Goal: Task Accomplishment & Management: Use online tool/utility

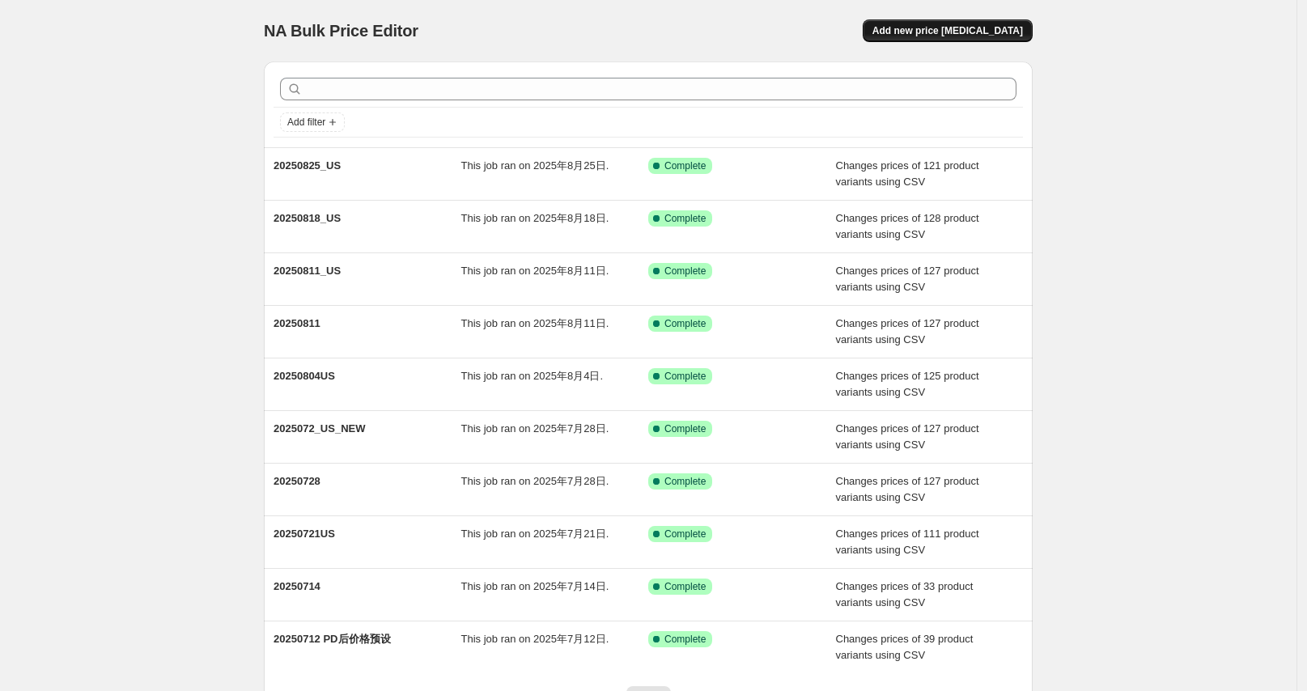
click at [967, 28] on span "Add new price [MEDICAL_DATA]" at bounding box center [948, 30] width 151 height 13
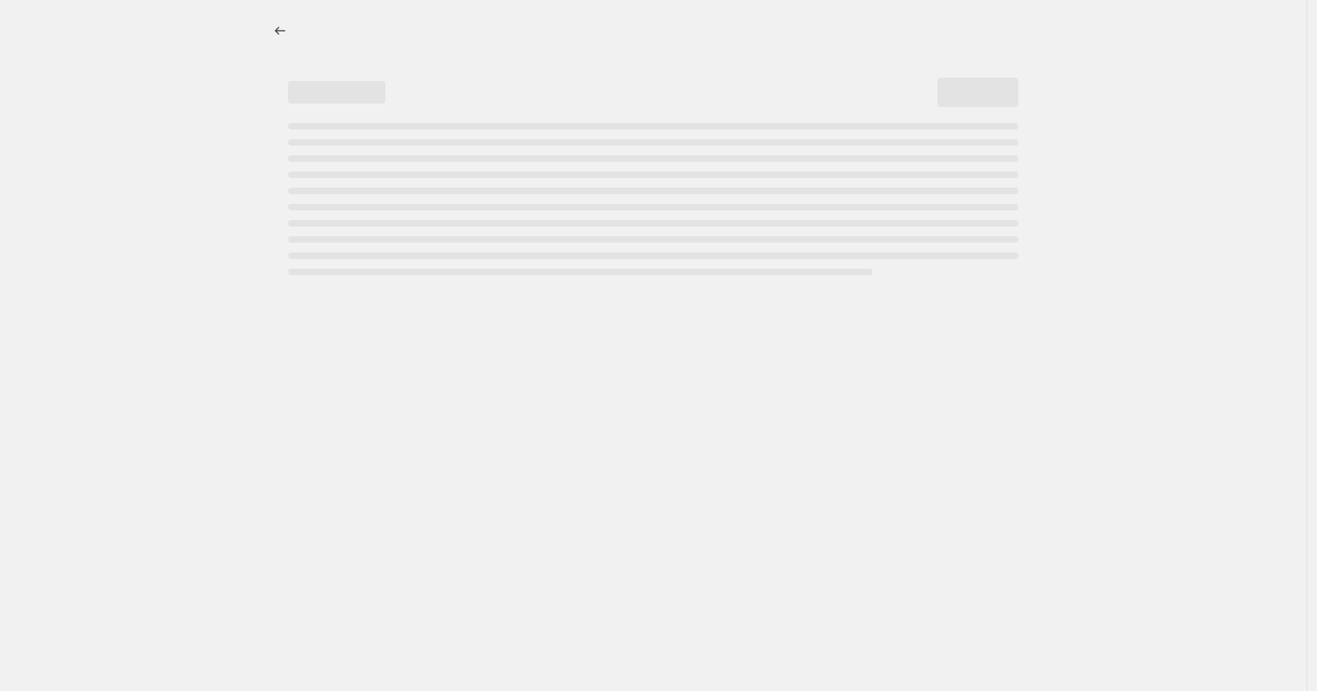
select select "percentage"
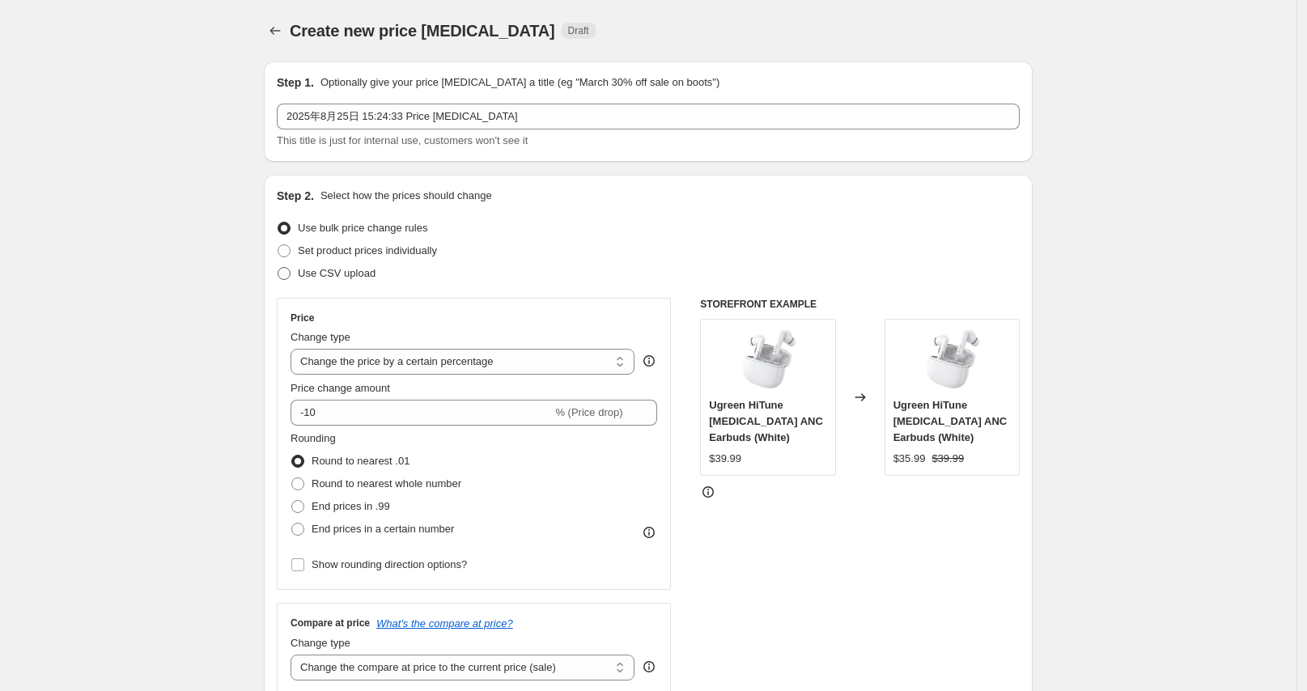
click at [329, 272] on span "Use CSV upload" at bounding box center [337, 273] width 78 height 12
click at [278, 268] on input "Use CSV upload" at bounding box center [278, 267] width 1 height 1
radio input "true"
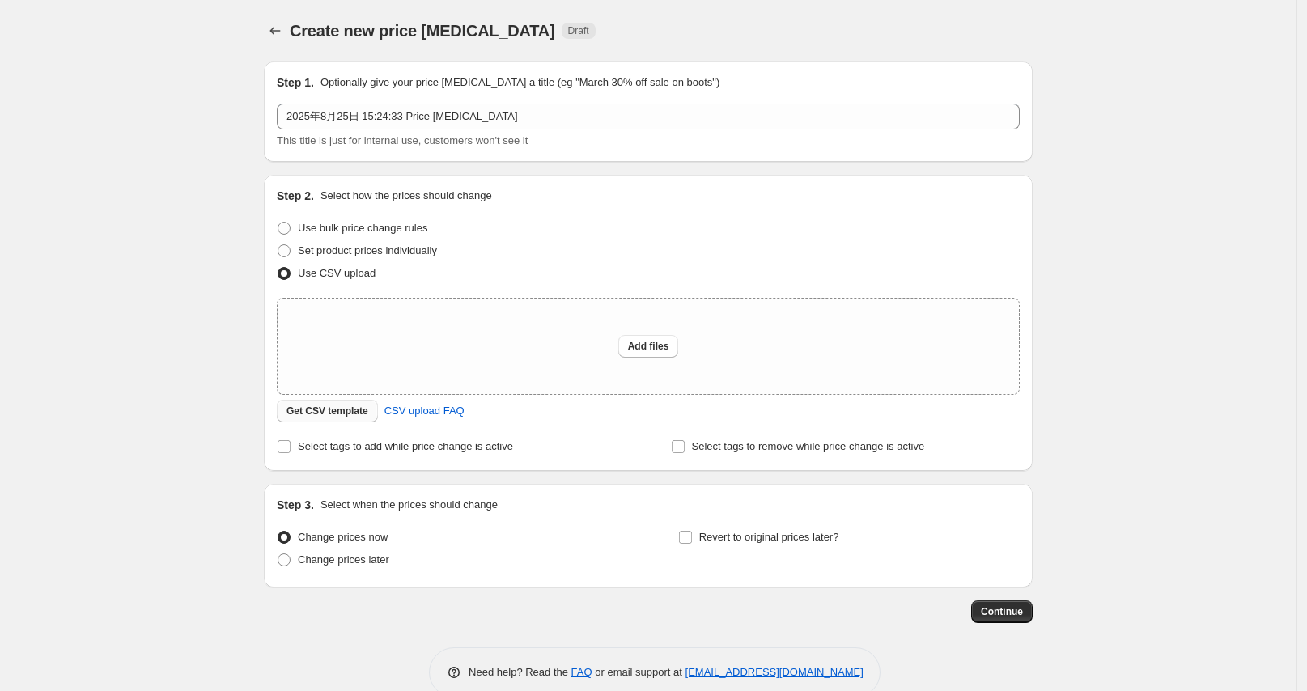
click at [338, 410] on span "Get CSV template" at bounding box center [328, 411] width 82 height 13
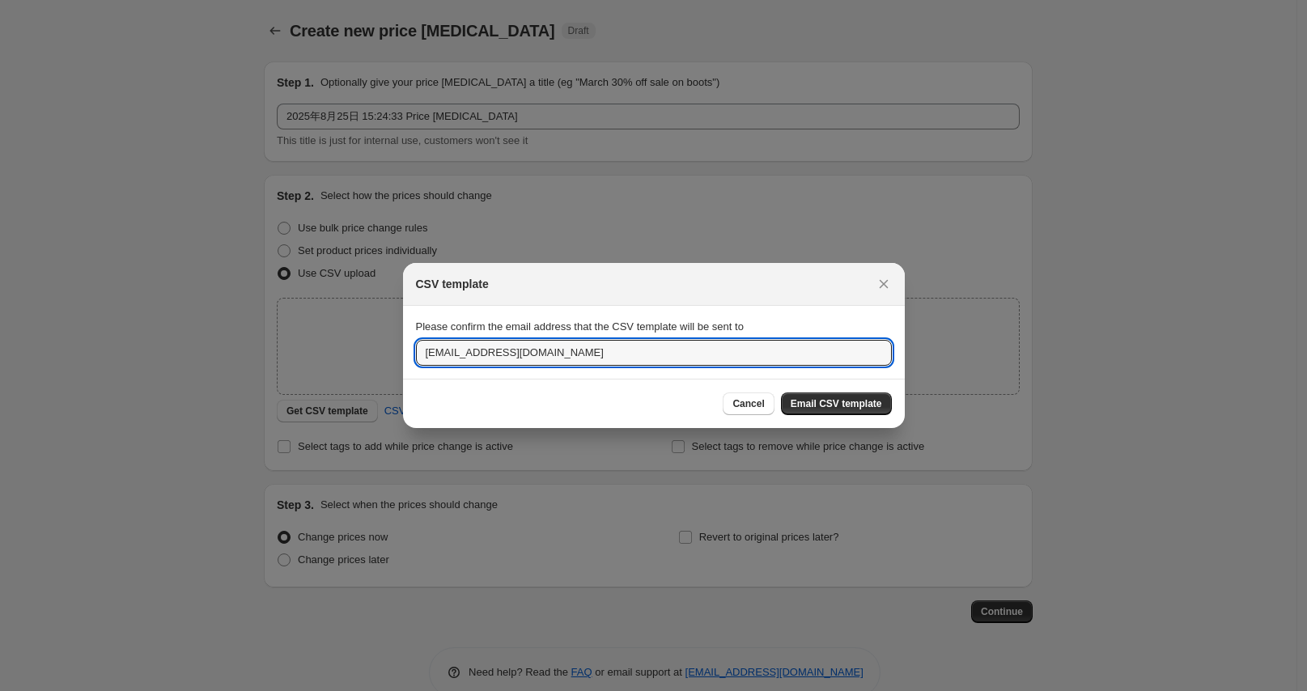
drag, startPoint x: 457, startPoint y: 355, endPoint x: 329, endPoint y: 353, distance: 128.7
type input "[EMAIL_ADDRESS][DOMAIN_NAME]"
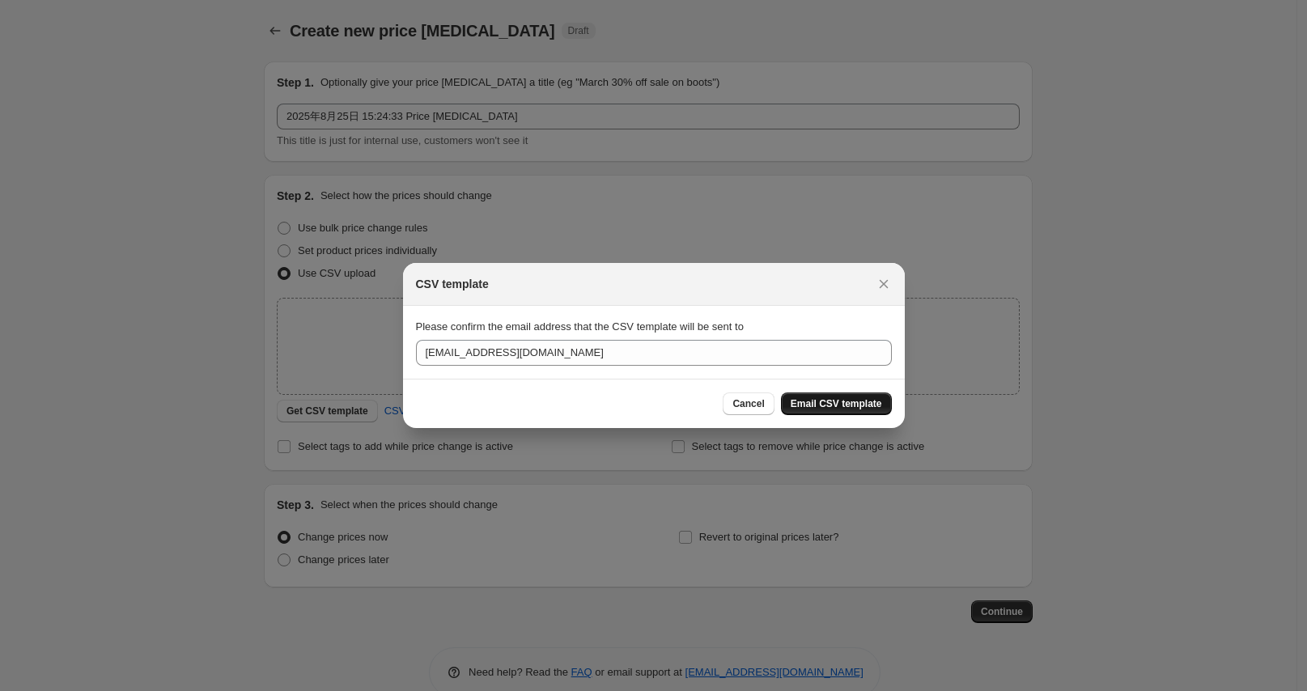
click at [813, 401] on span "Email CSV template" at bounding box center [836, 403] width 91 height 13
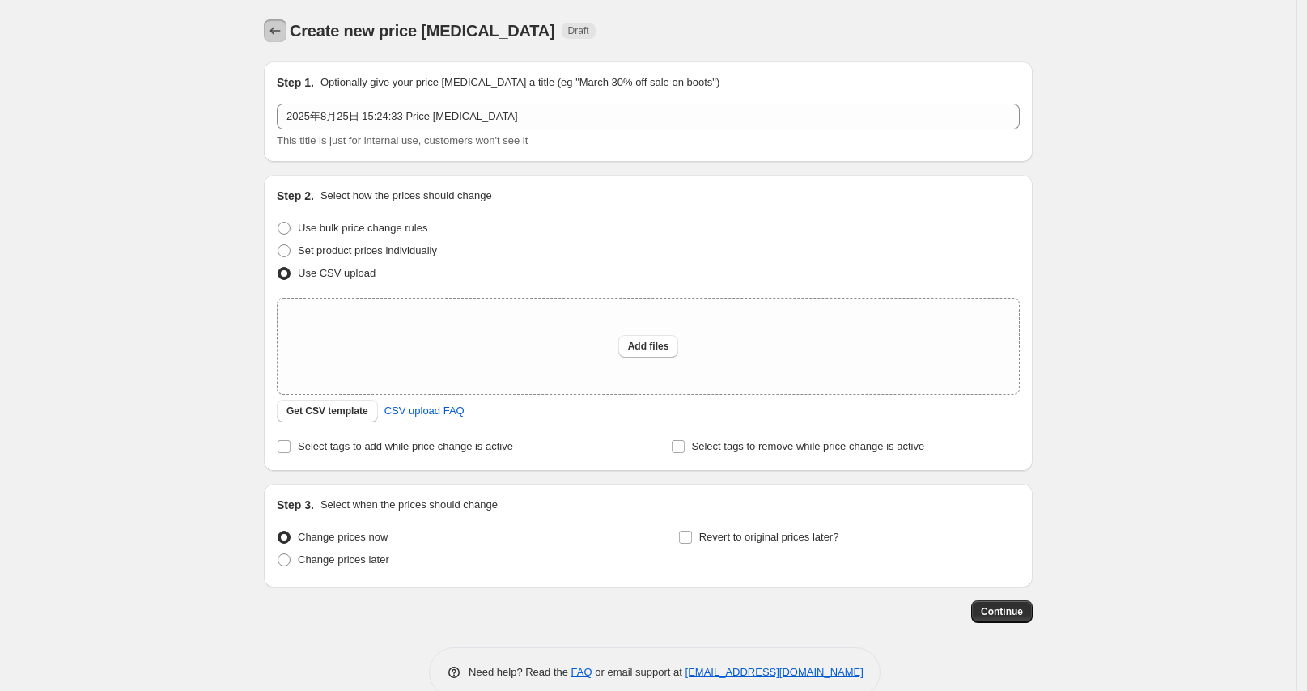
click at [283, 33] on icon "Price change jobs" at bounding box center [275, 31] width 16 height 16
